Goal: Task Accomplishment & Management: Manage account settings

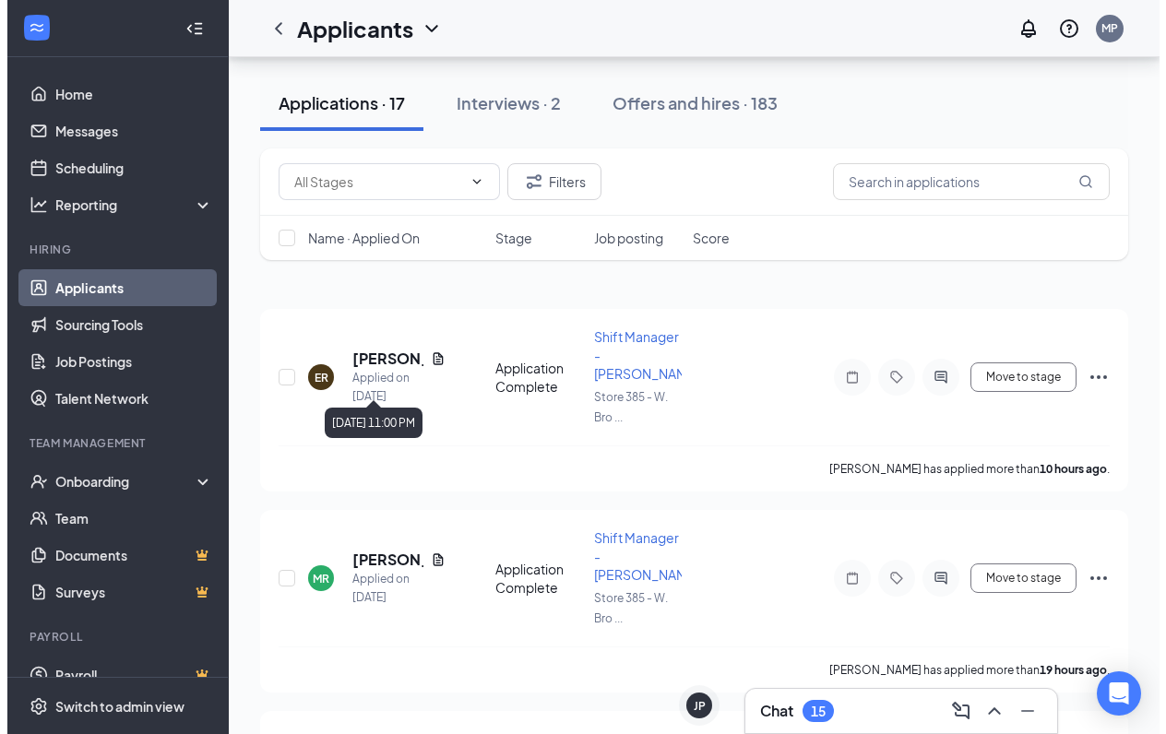
scroll to position [92, 0]
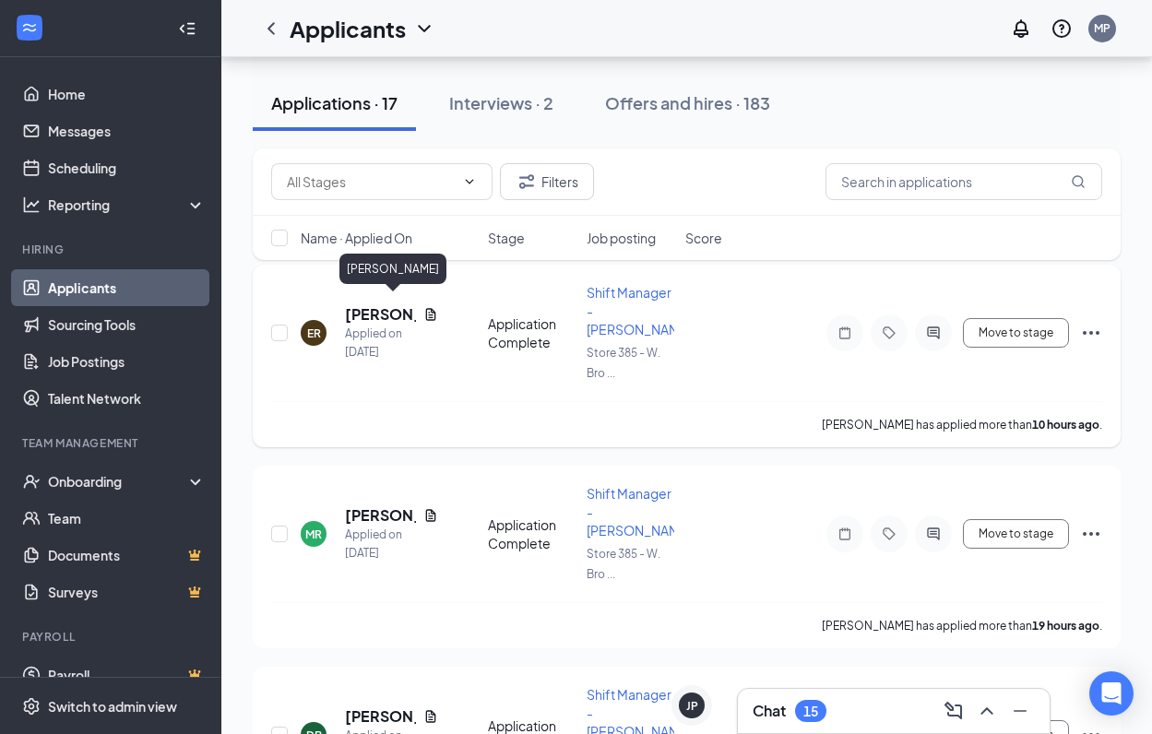
click at [356, 304] on h5 "[PERSON_NAME]" at bounding box center [380, 314] width 71 height 20
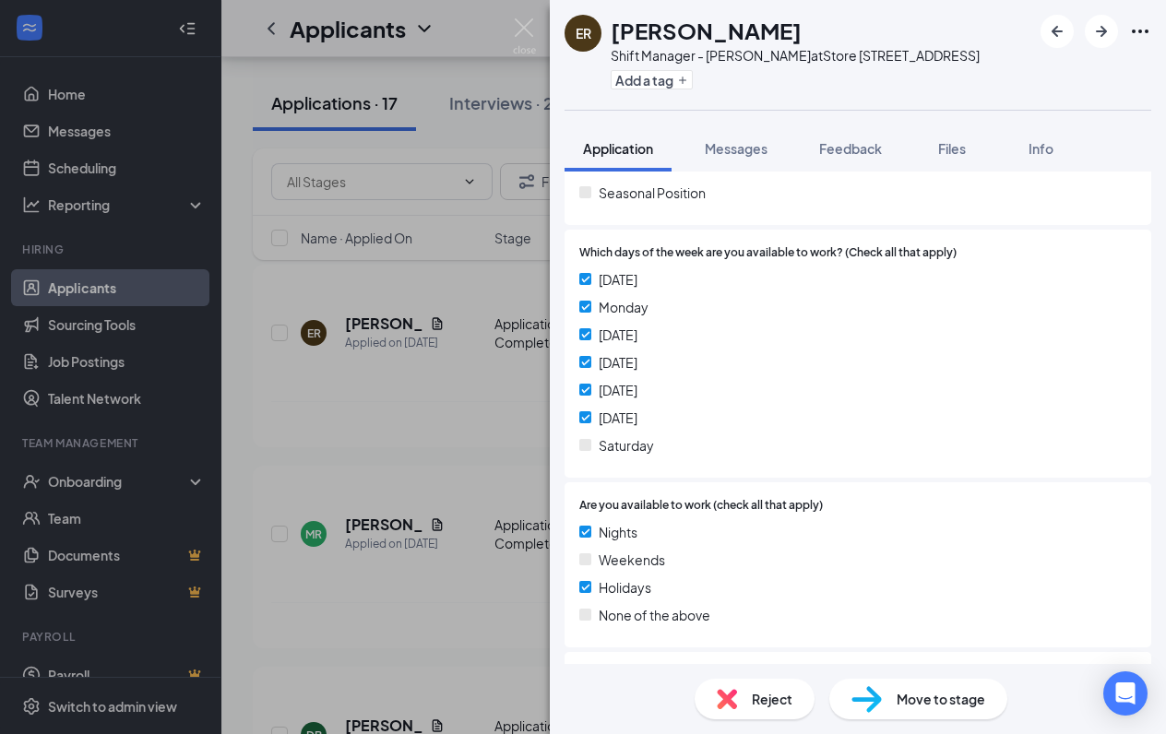
scroll to position [553, 0]
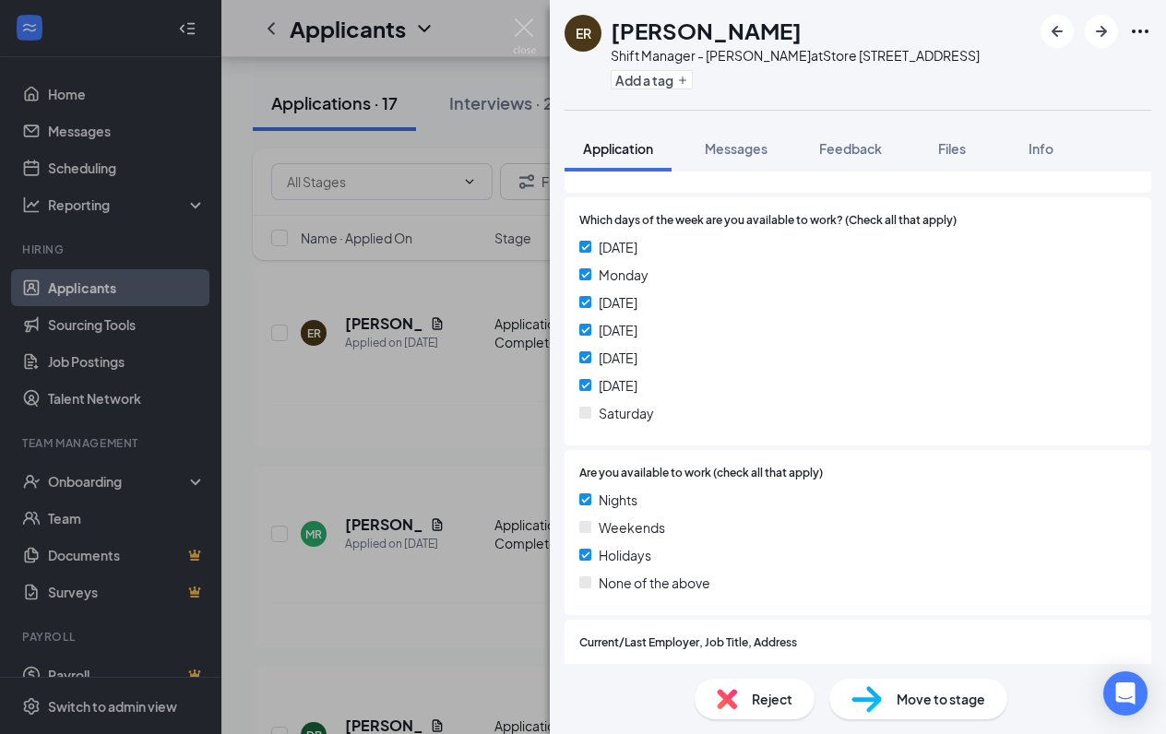
click at [730, 707] on img at bounding box center [727, 699] width 20 height 20
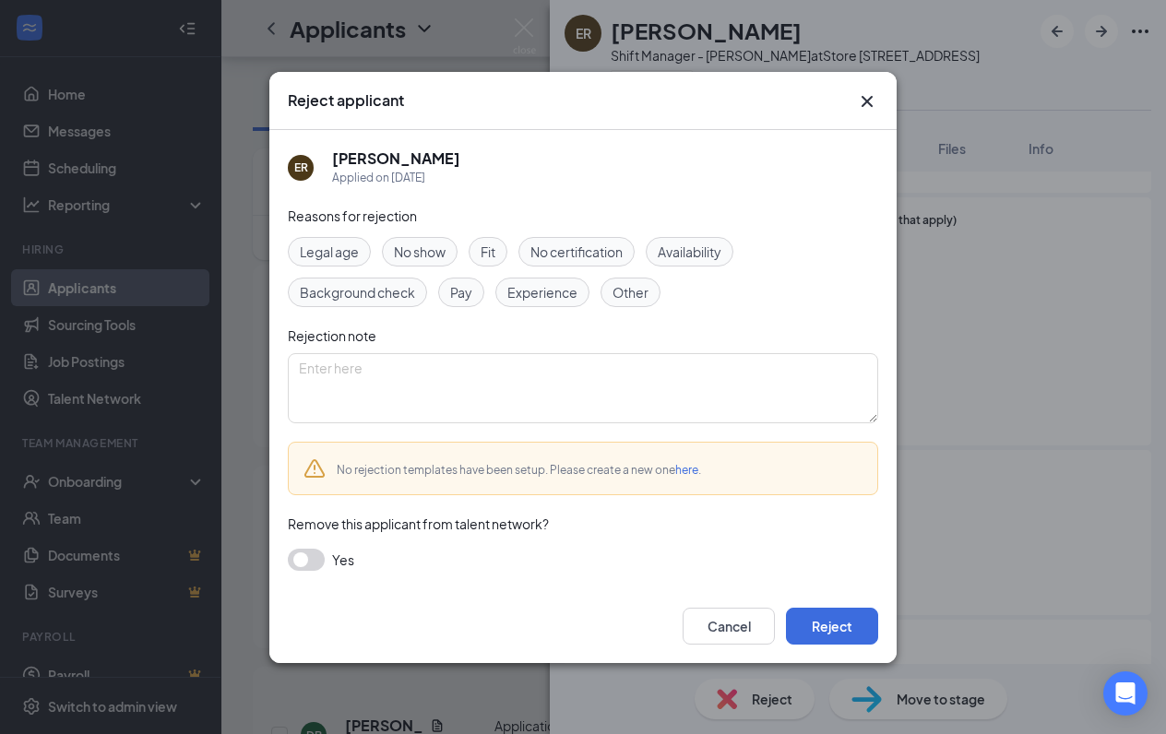
click at [681, 257] on span "Availability" at bounding box center [690, 252] width 64 height 20
click at [815, 625] on button "Reject" at bounding box center [832, 626] width 92 height 37
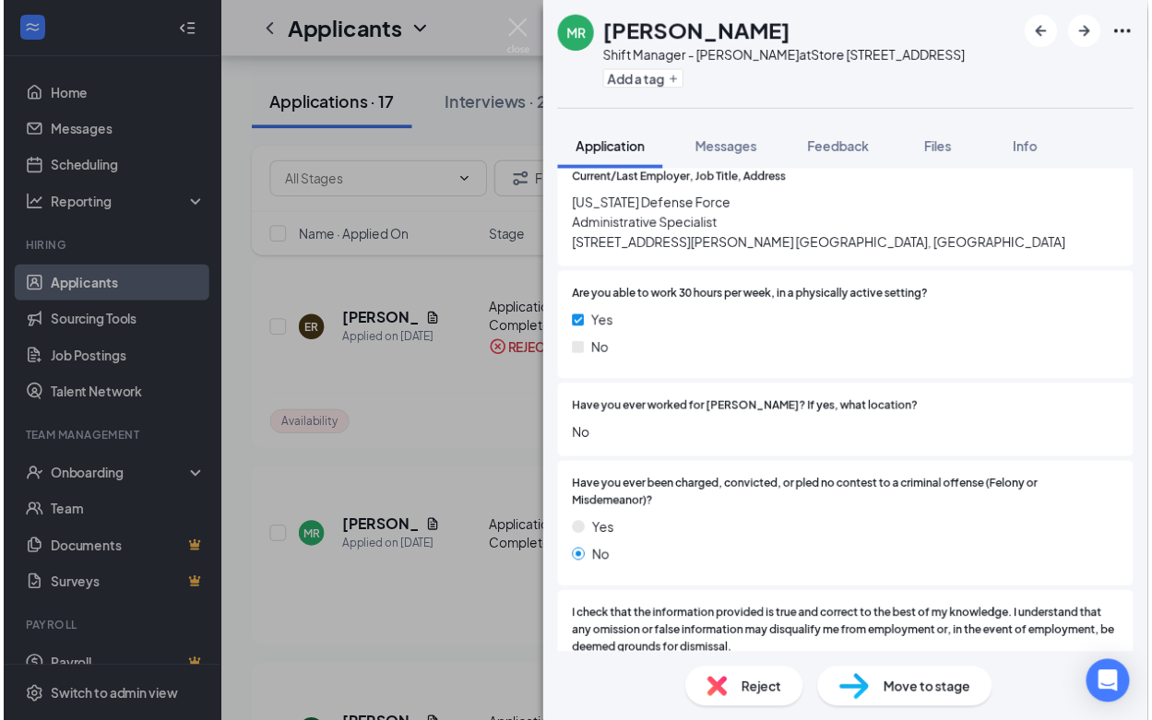
scroll to position [555, 0]
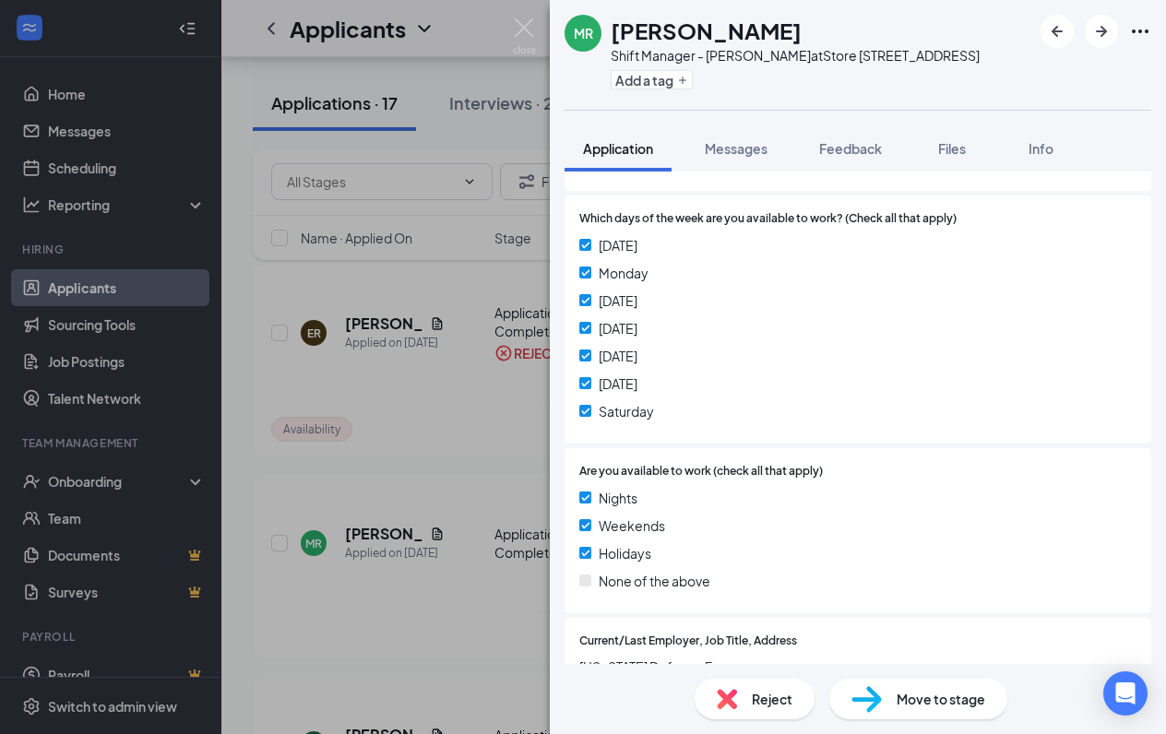
click at [510, 23] on div "[PERSON_NAME] Shift Manager - Tuckernuck at Store [STREET_ADDRESS] Add a tag Ap…" at bounding box center [583, 367] width 1166 height 734
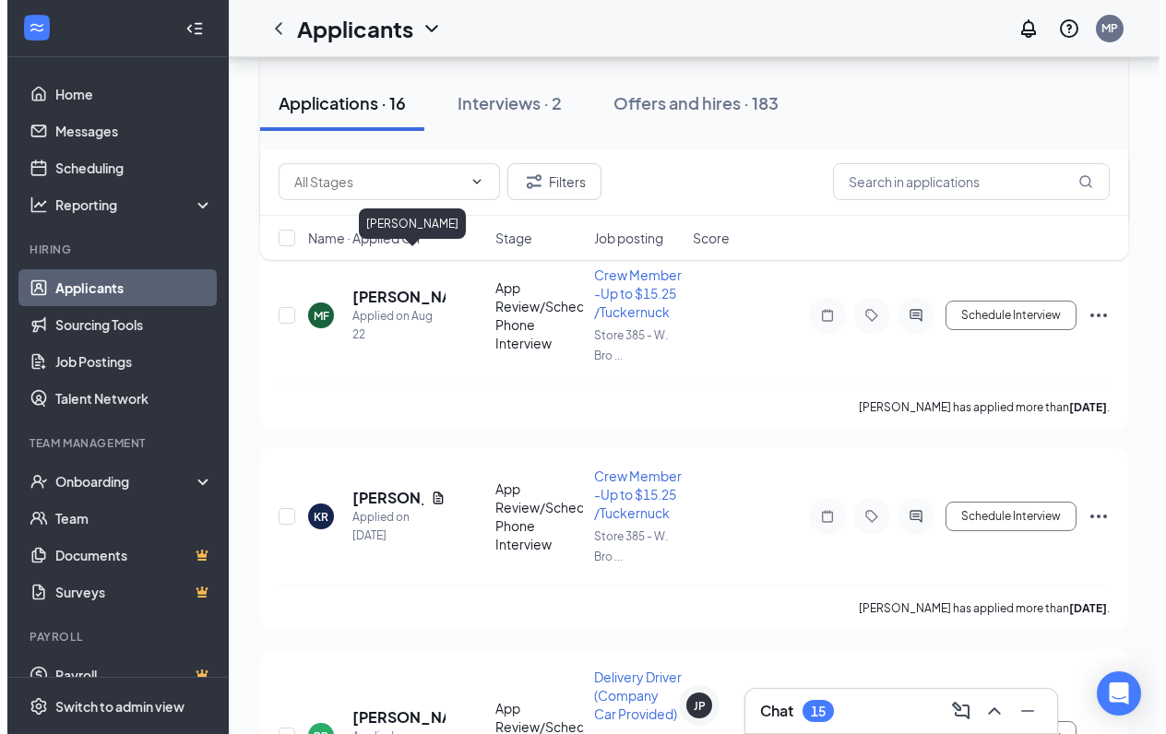
scroll to position [738, 0]
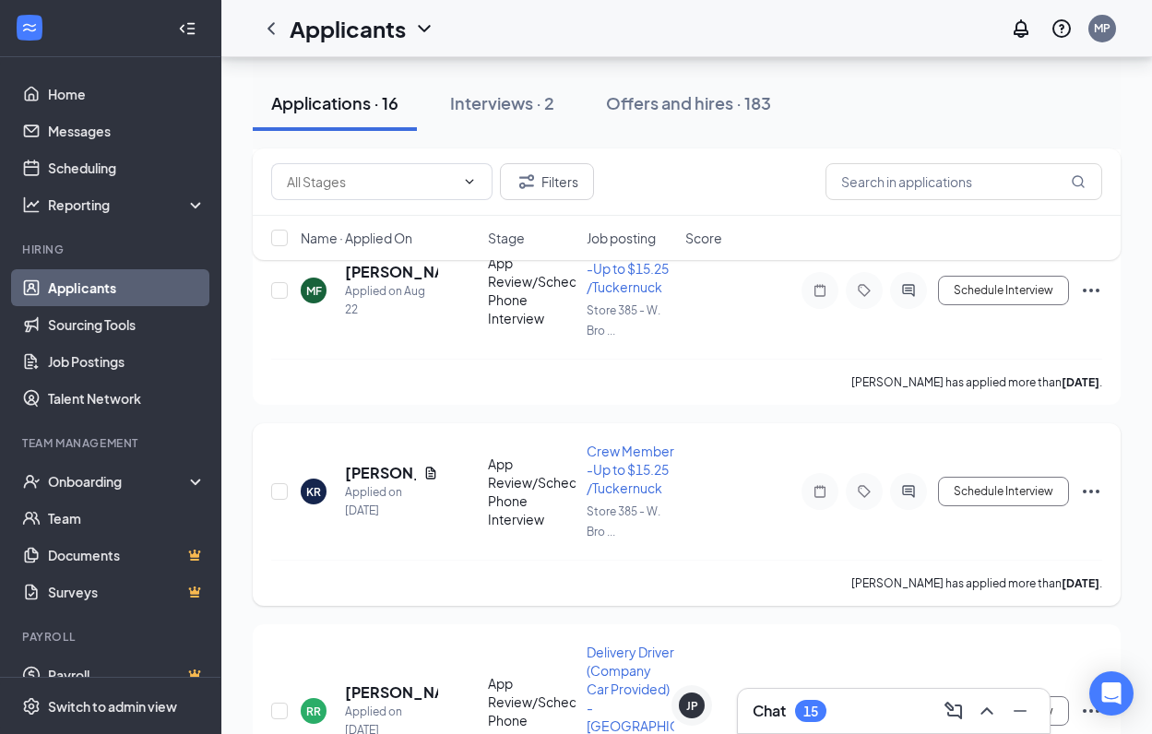
click at [900, 473] on div at bounding box center [908, 491] width 37 height 37
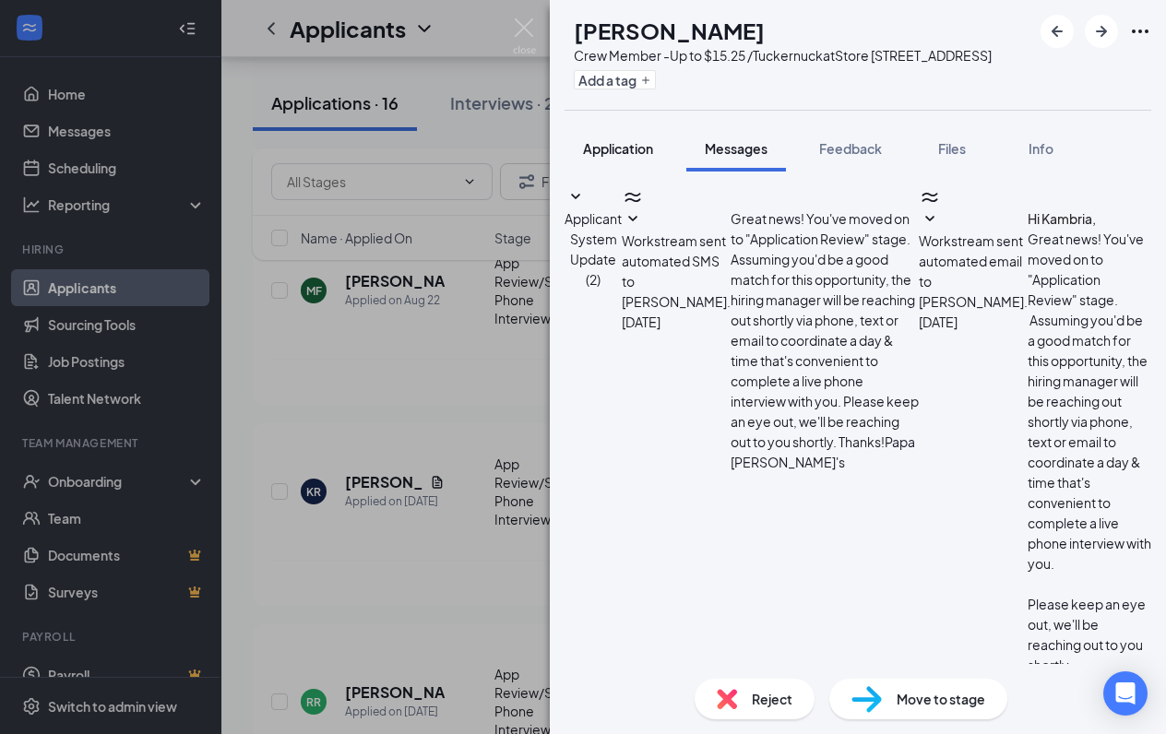
click at [641, 172] on button "Application" at bounding box center [618, 148] width 107 height 46
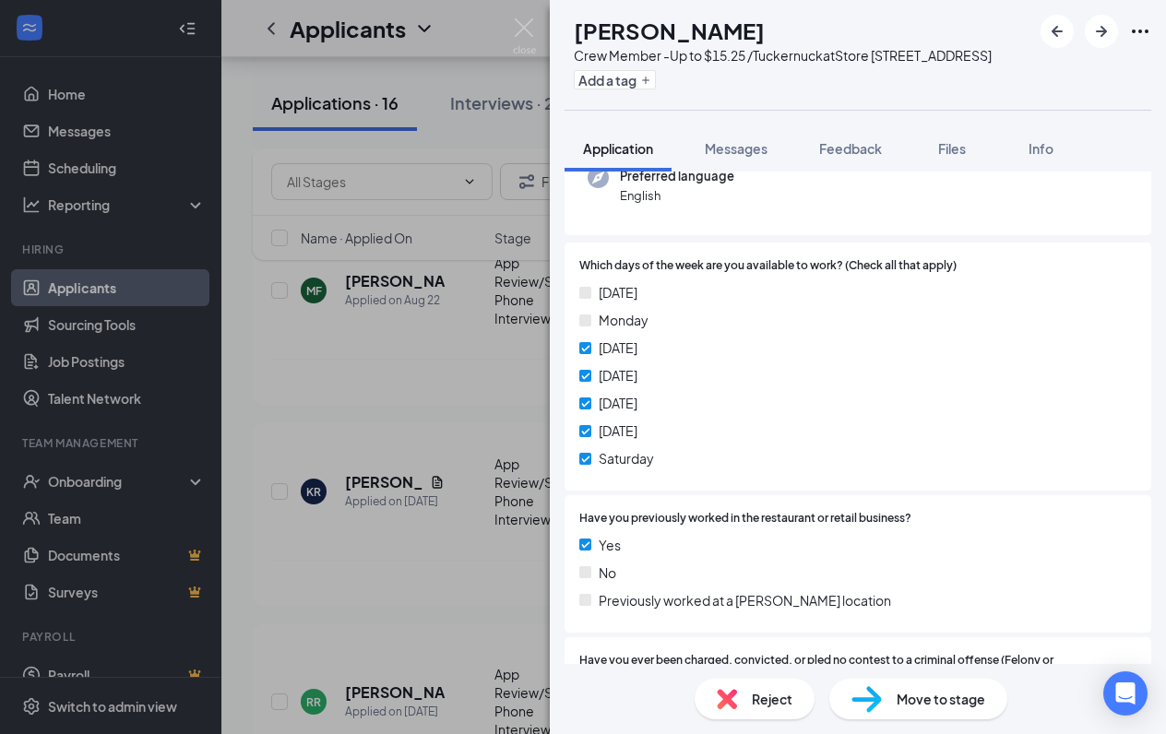
scroll to position [277, 0]
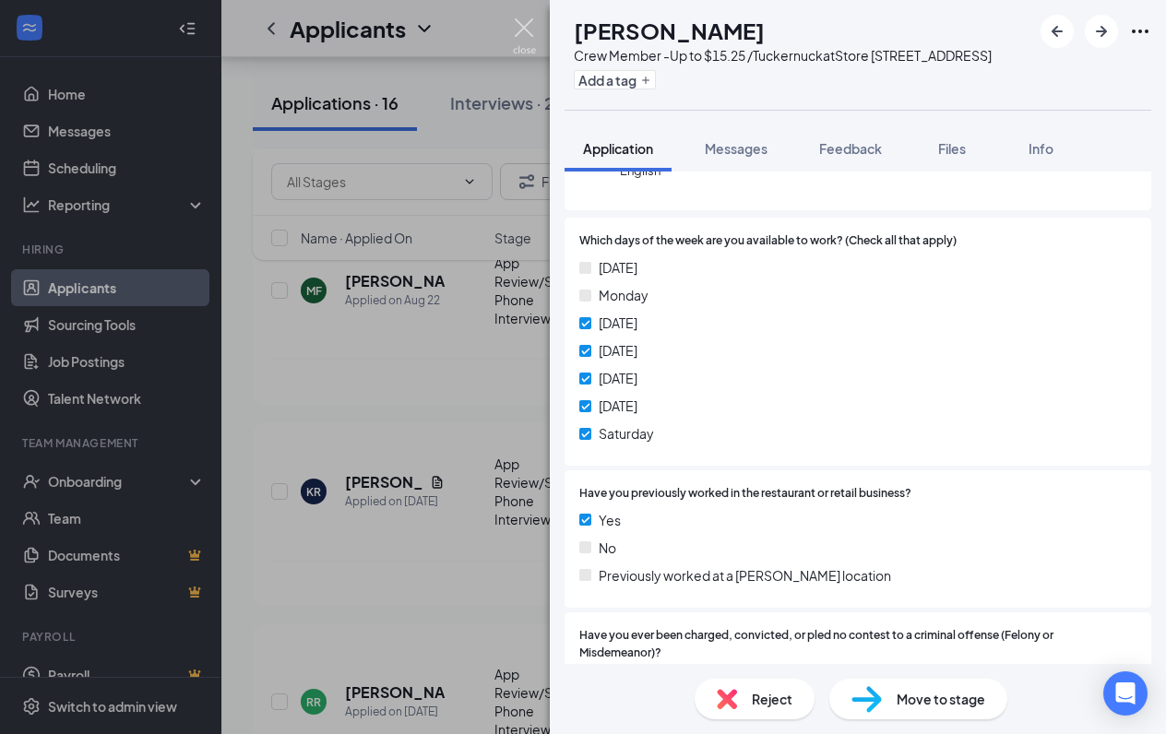
click at [521, 26] on img at bounding box center [524, 36] width 23 height 36
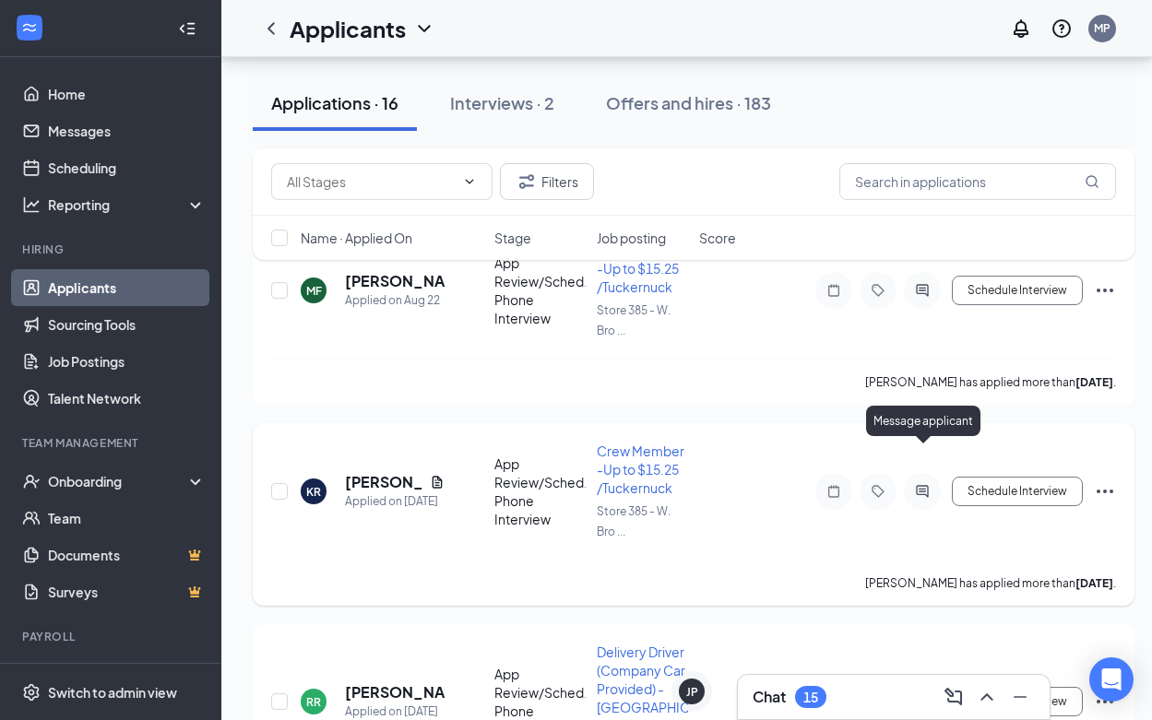
click at [933, 484] on icon "ActiveChat" at bounding box center [922, 491] width 22 height 15
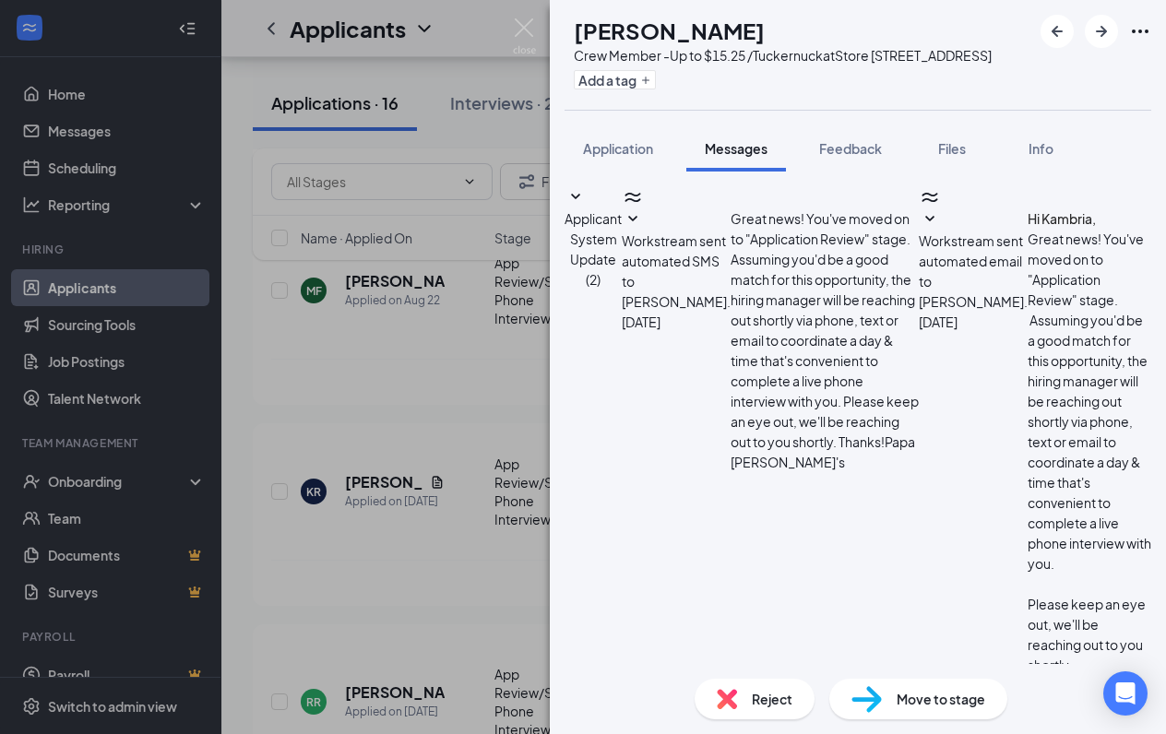
drag, startPoint x: 673, startPoint y: 584, endPoint x: 608, endPoint y: 504, distance: 103.6
type textarea "Good Morning, [PERSON_NAME] reaching out for the crew position at [PERSON_NAME]…"
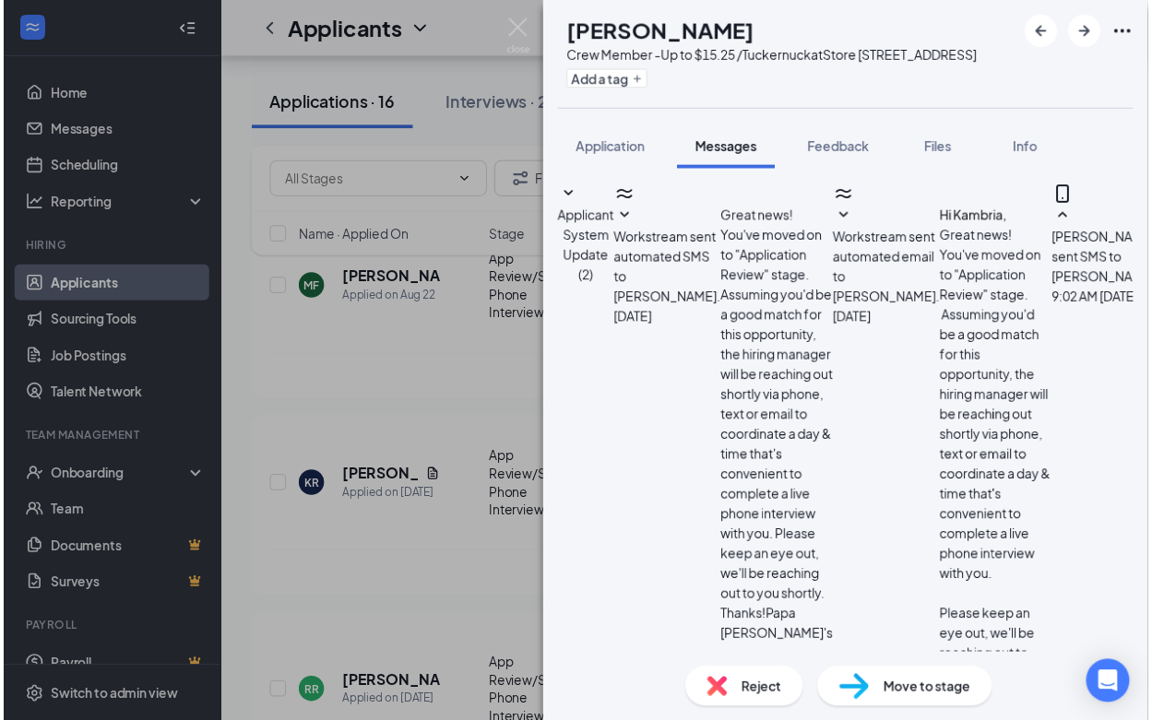
scroll to position [156, 0]
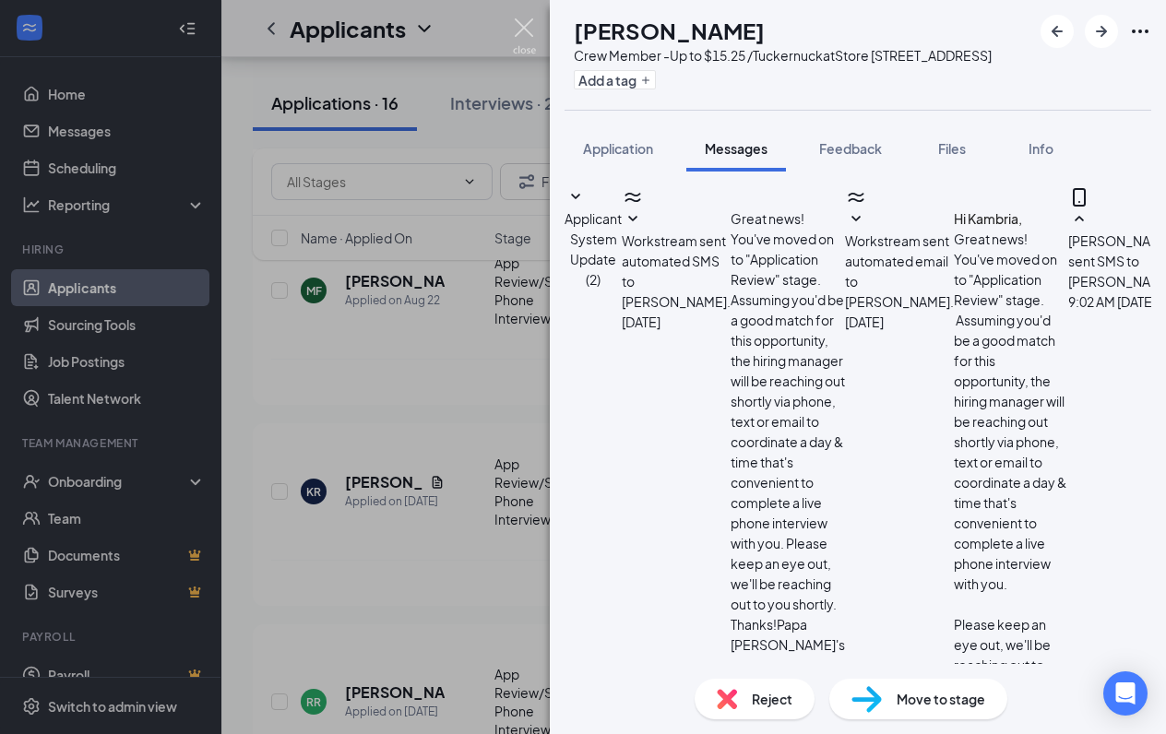
click at [529, 33] on img at bounding box center [524, 36] width 23 height 36
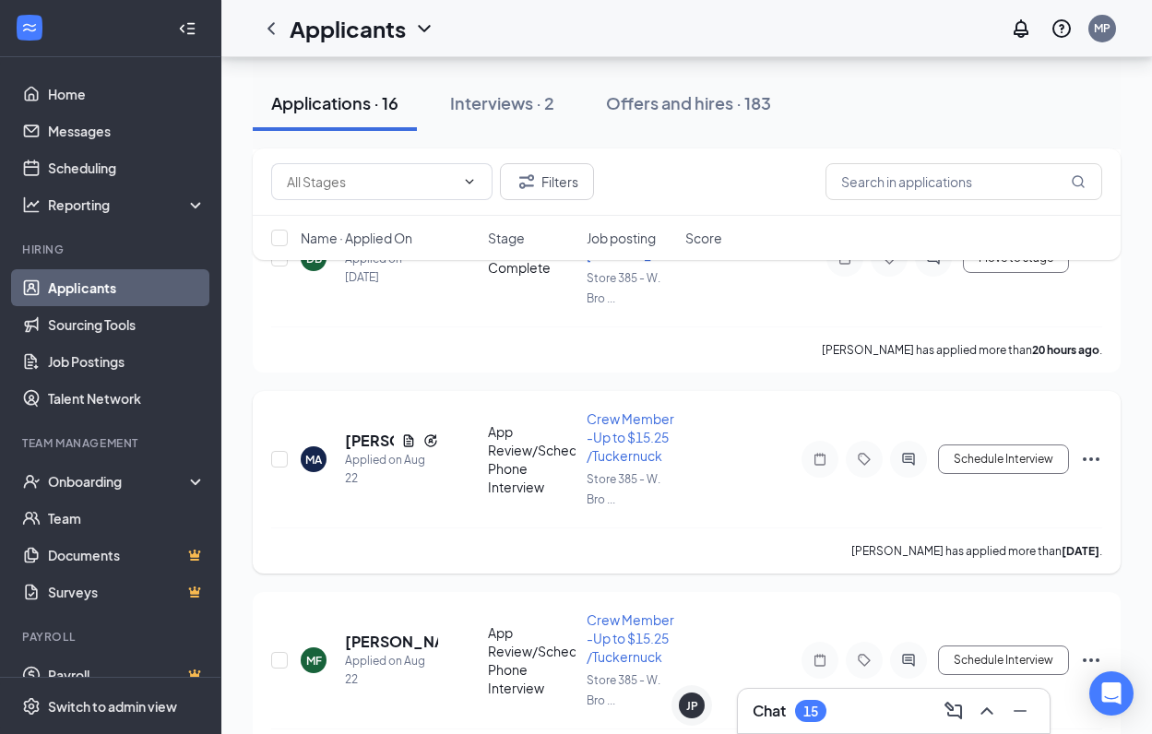
scroll to position [369, 0]
click at [514, 98] on div "Interviews · 2" at bounding box center [502, 102] width 104 height 23
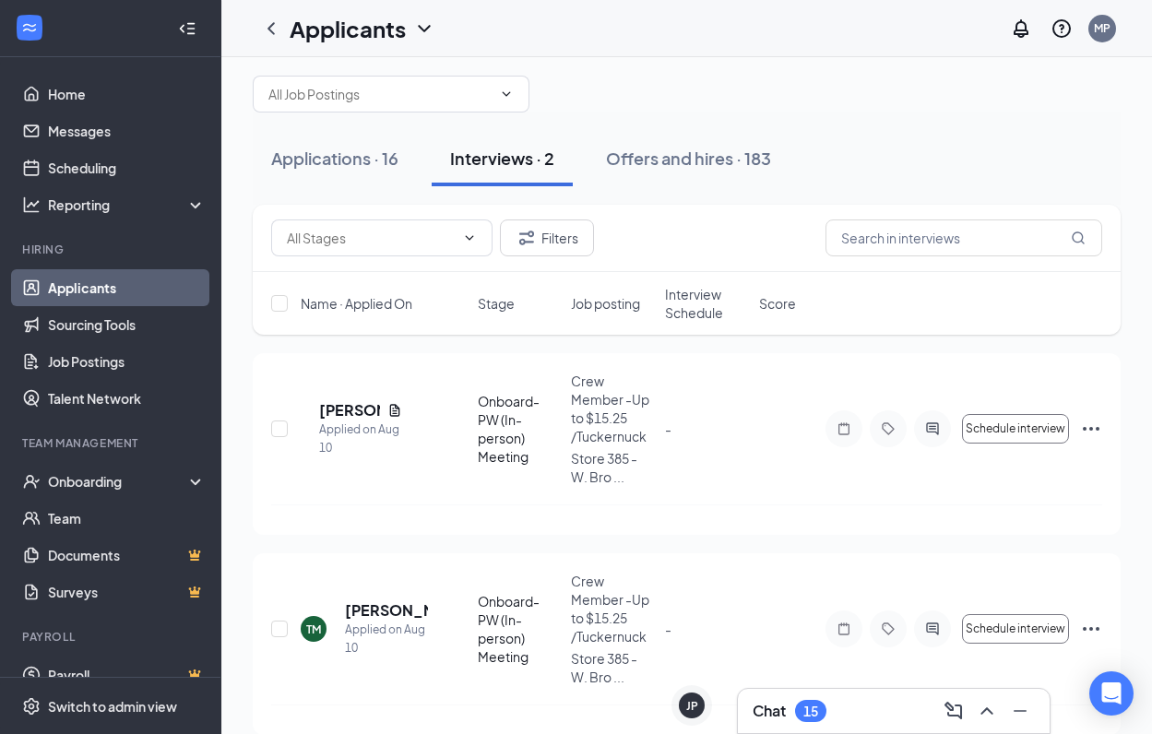
scroll to position [34, 0]
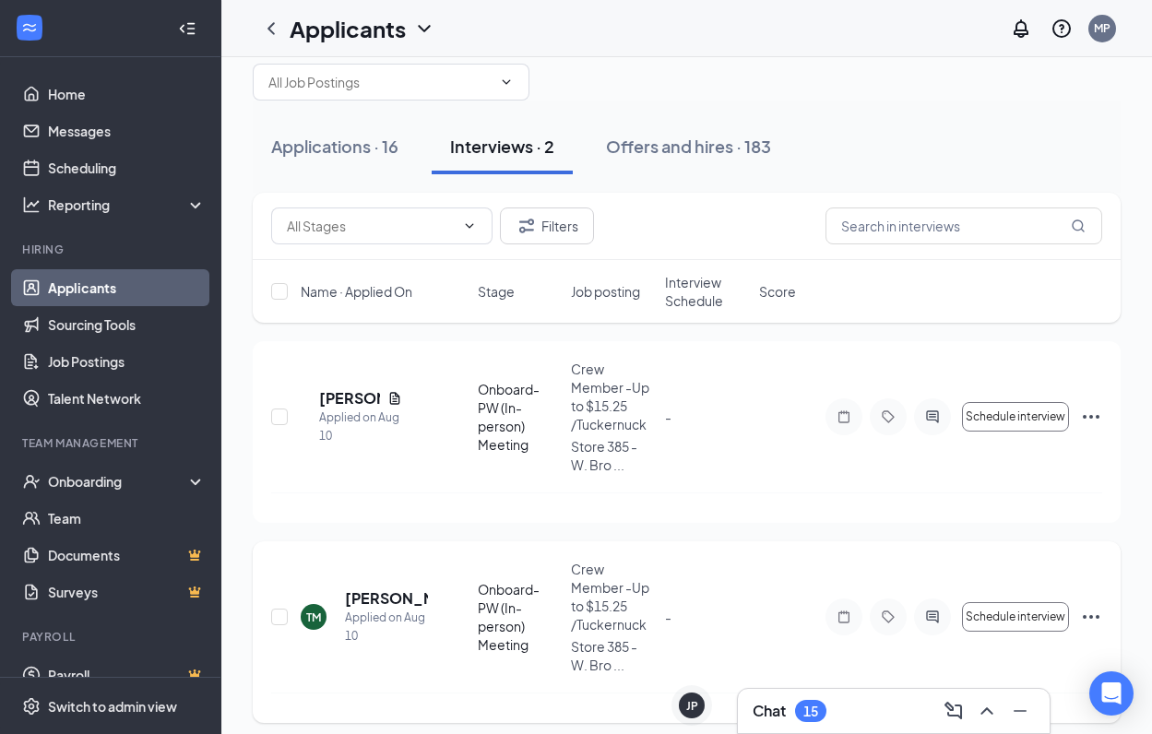
click at [1087, 615] on icon "Ellipses" at bounding box center [1091, 617] width 17 height 4
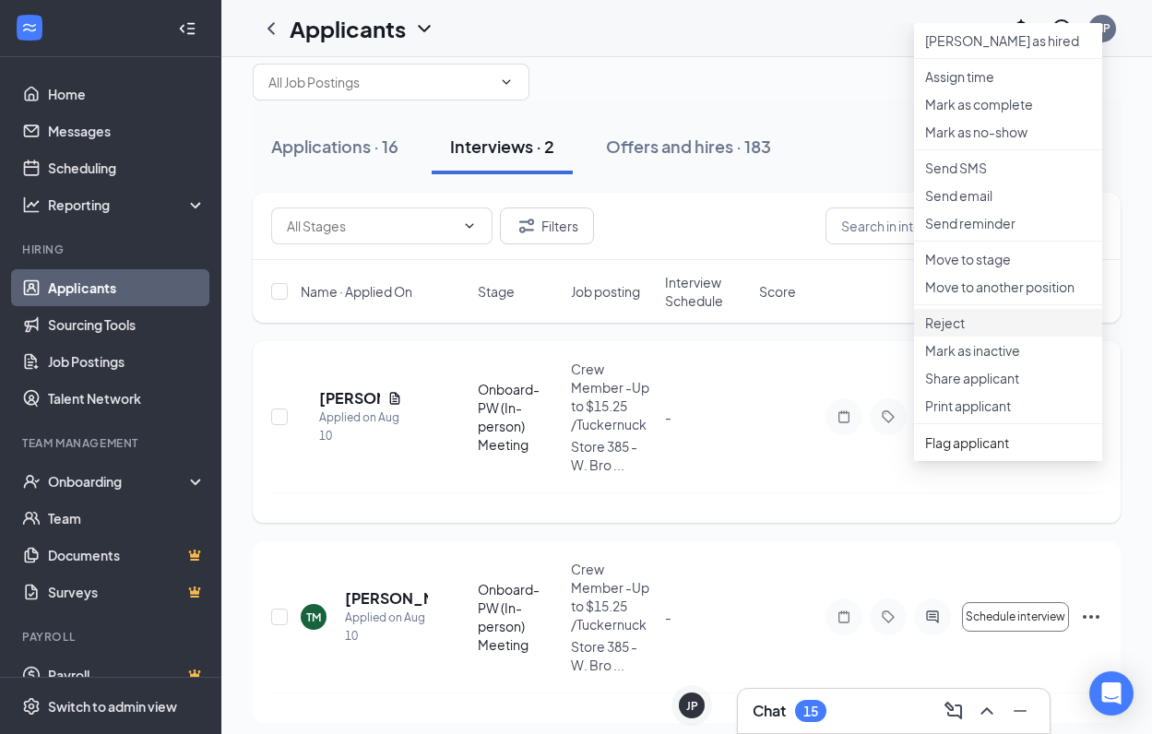
click at [975, 332] on p "Reject" at bounding box center [1008, 323] width 166 height 18
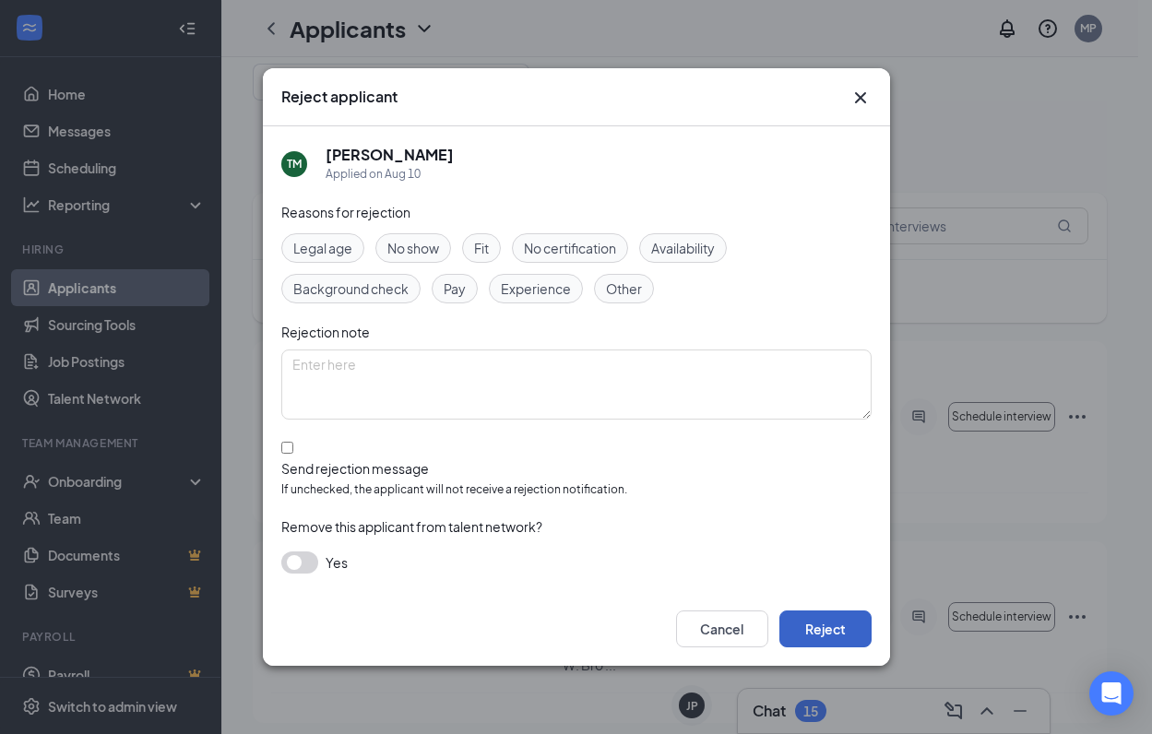
click at [829, 619] on button "Reject" at bounding box center [826, 629] width 92 height 37
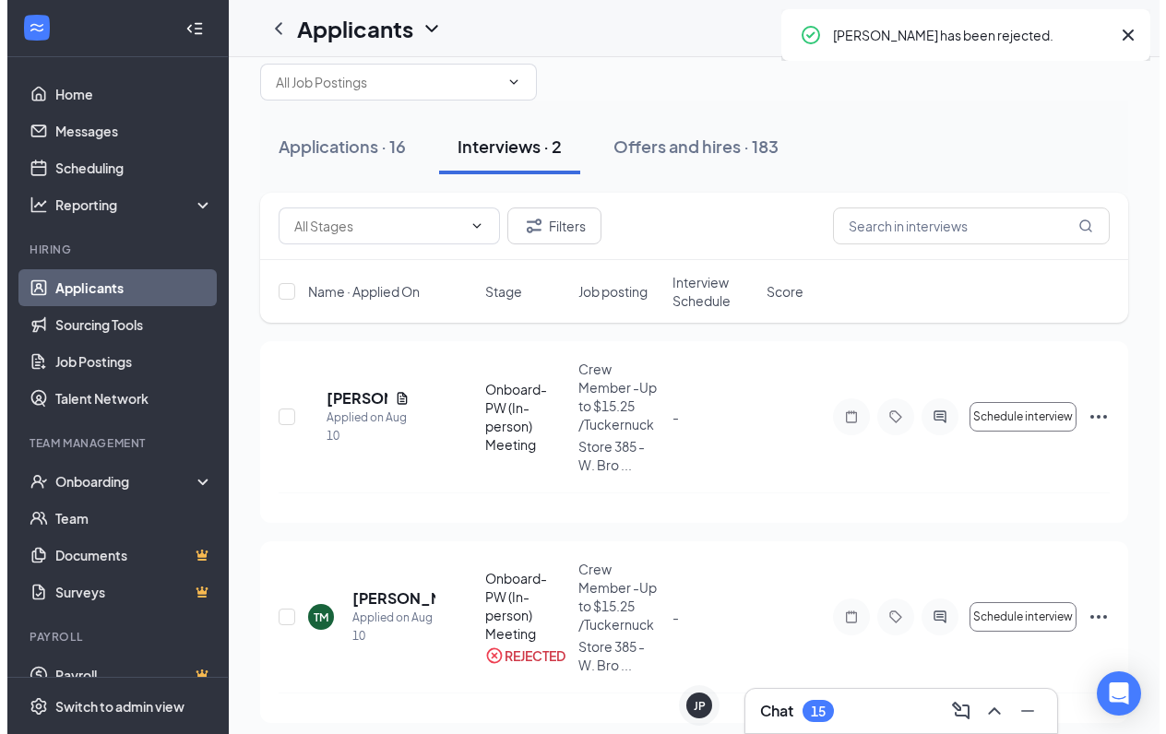
scroll to position [0, 0]
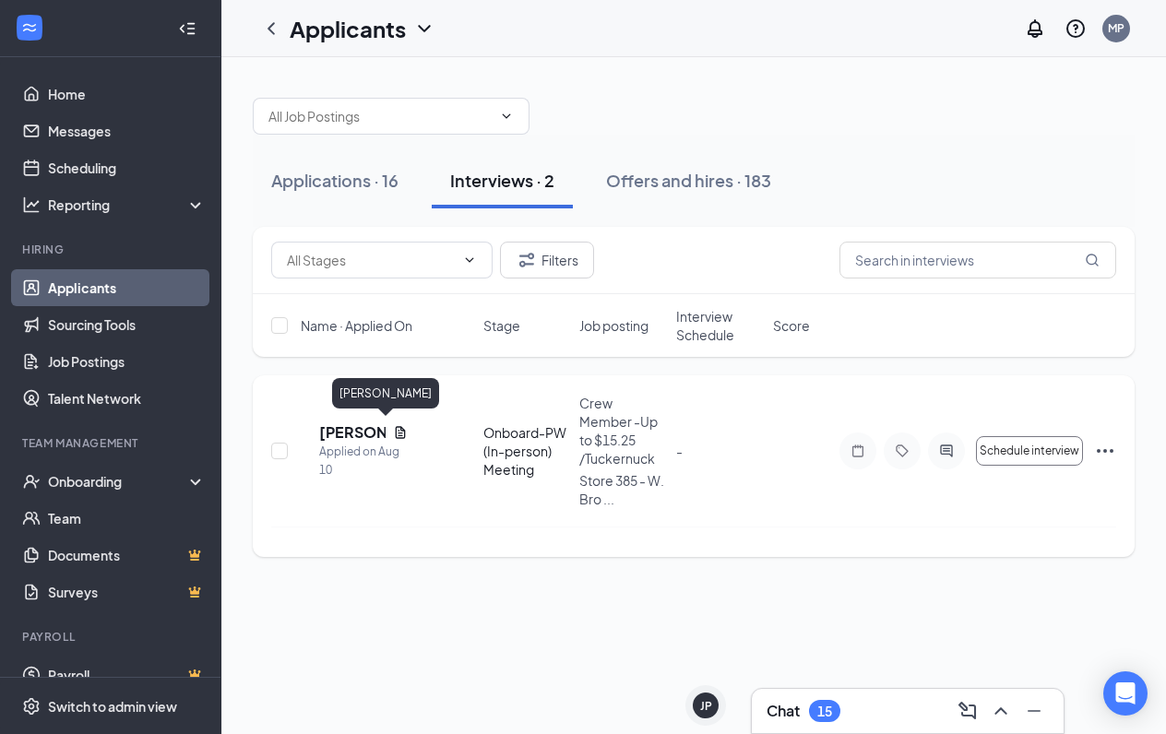
click at [374, 423] on h5 "[PERSON_NAME]" at bounding box center [352, 432] width 66 height 20
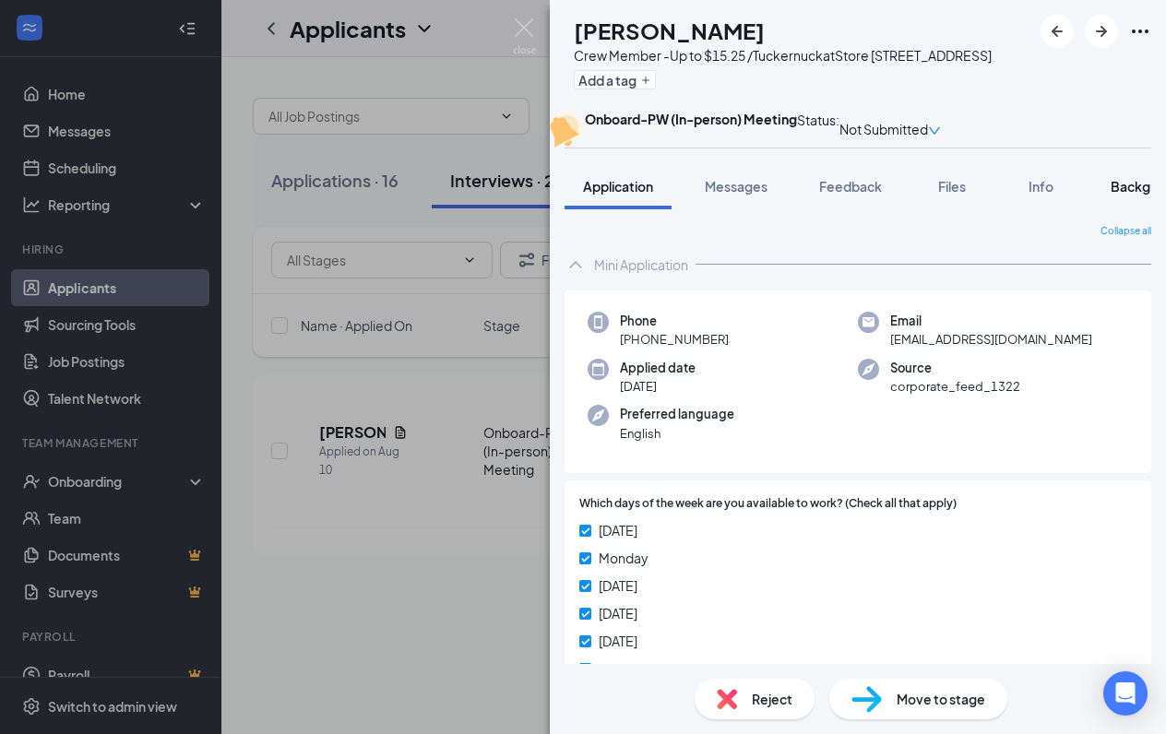
click at [1139, 195] on span "Background" at bounding box center [1149, 186] width 76 height 17
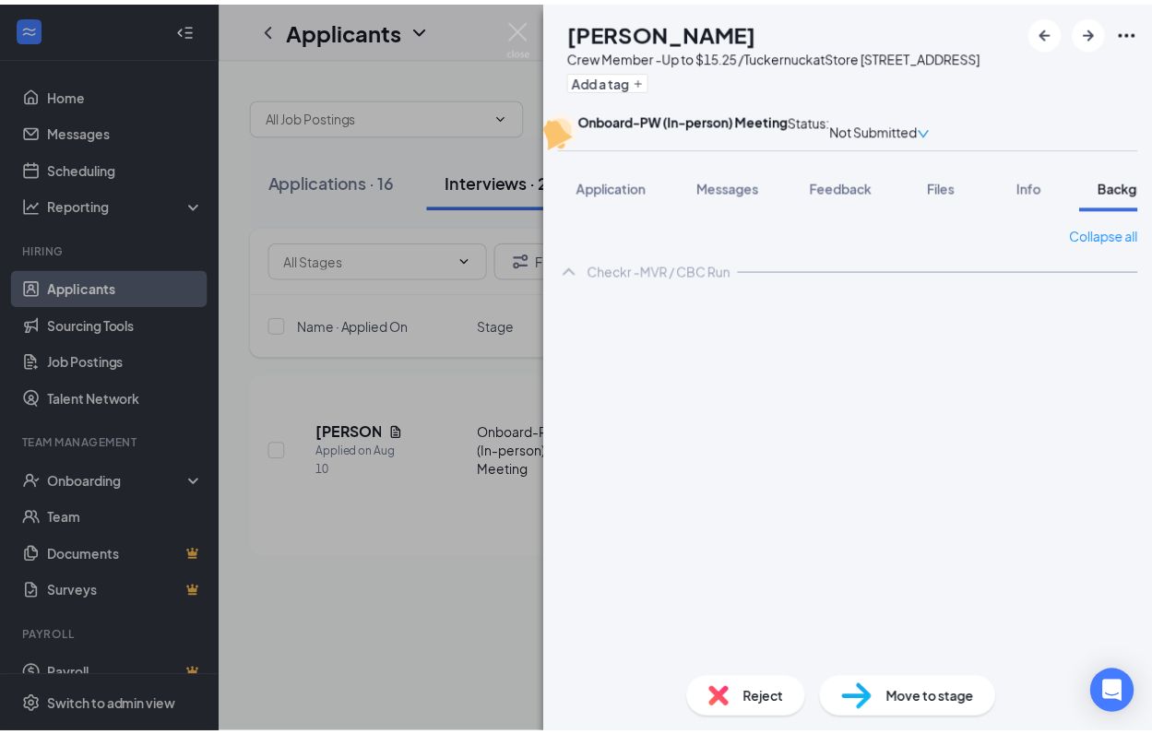
scroll to position [0, 57]
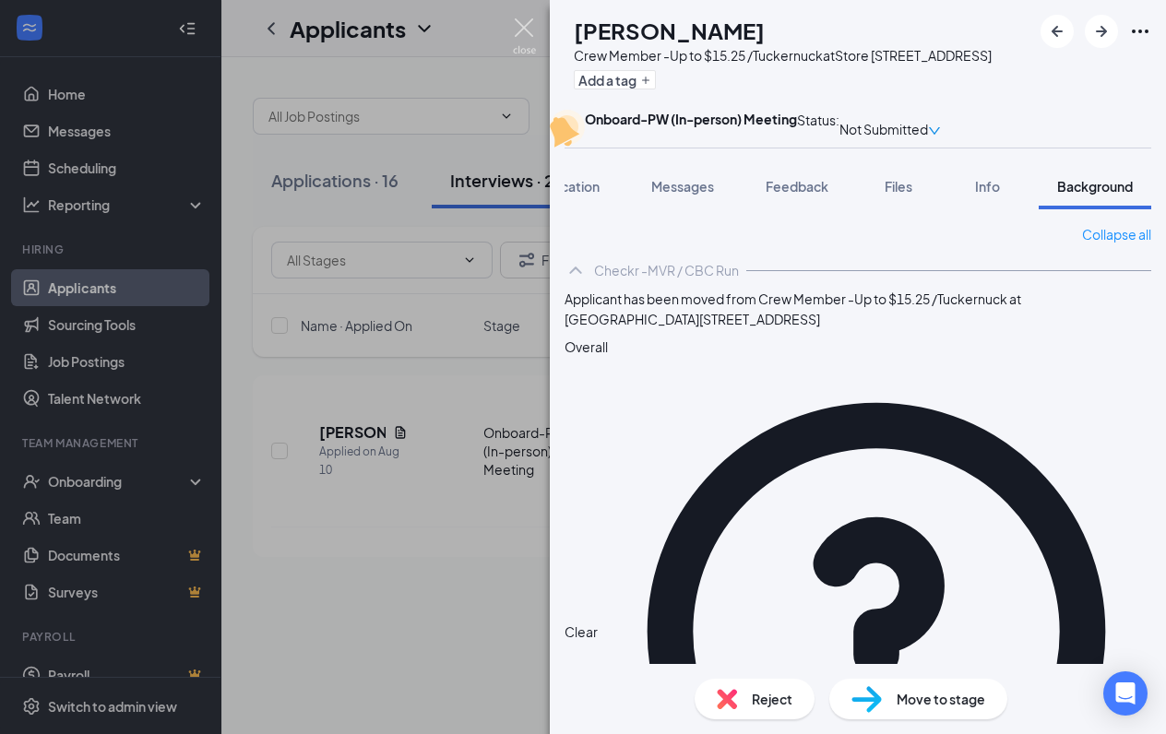
click at [516, 24] on img at bounding box center [524, 36] width 23 height 36
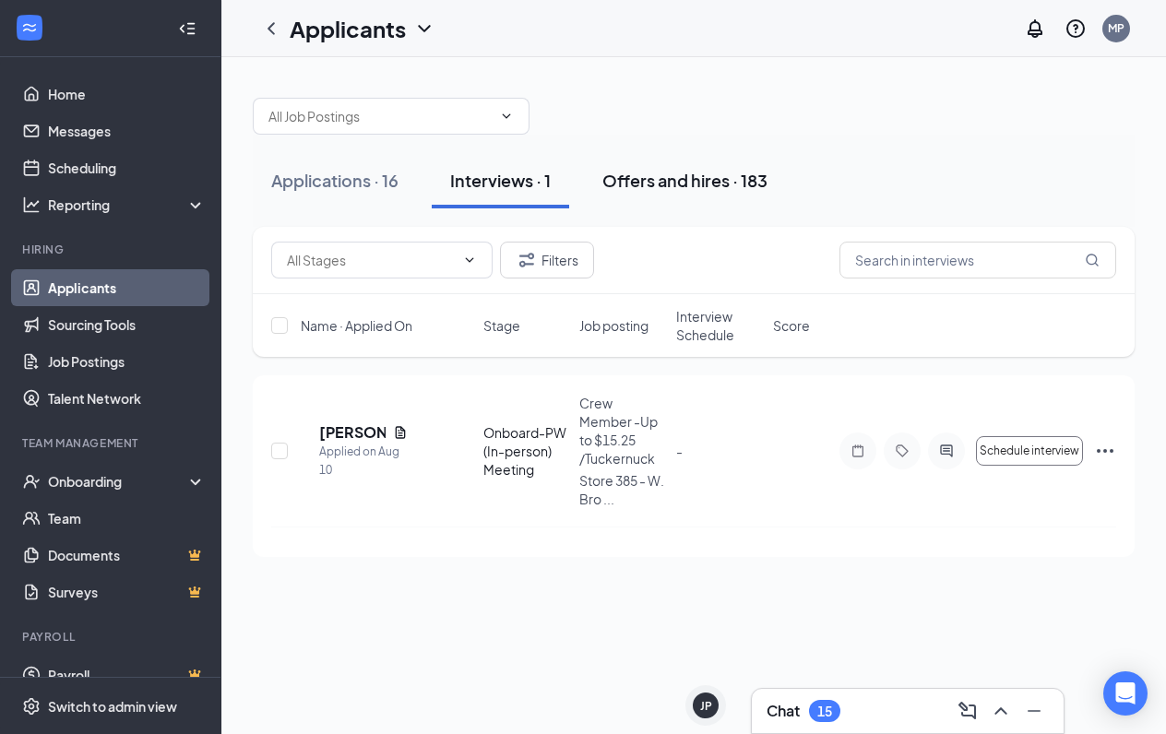
click at [689, 189] on div "Offers and hires · 183" at bounding box center [684, 180] width 165 height 23
